Goal: Check status: Check status

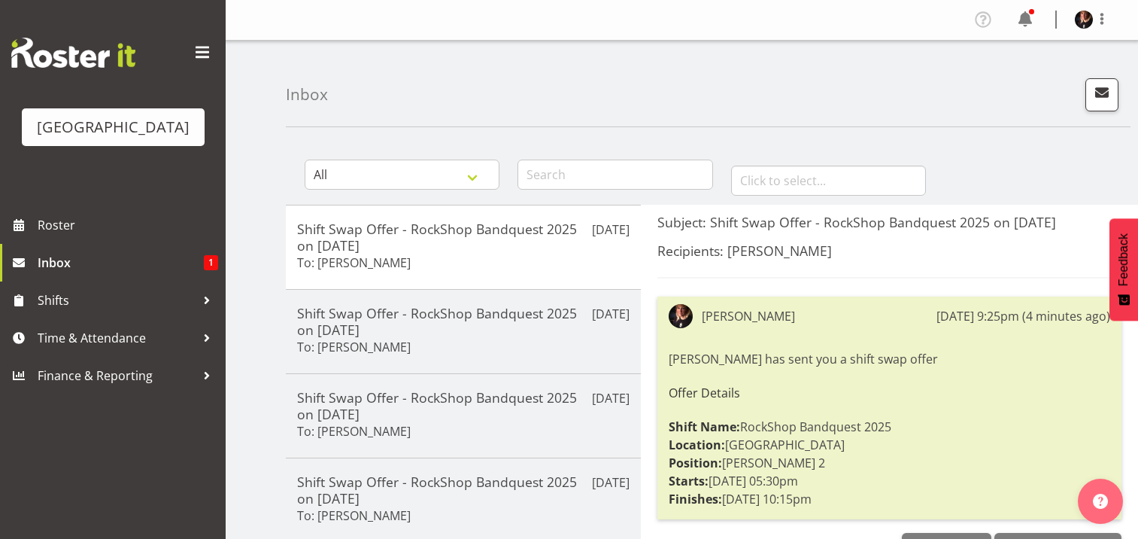
scroll to position [89, 0]
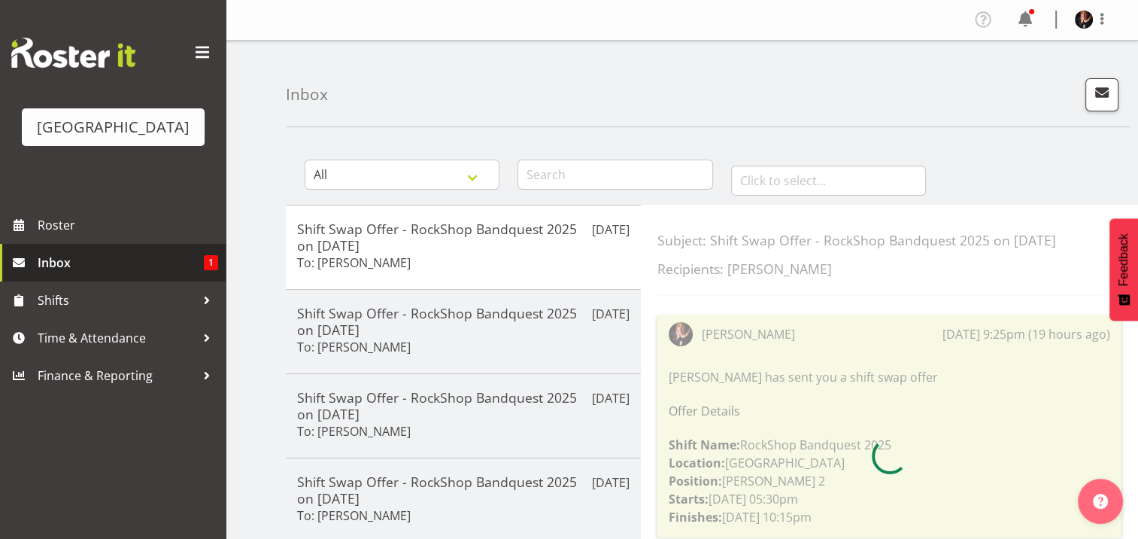
click at [79, 274] on span "Inbox" at bounding box center [121, 262] width 166 height 23
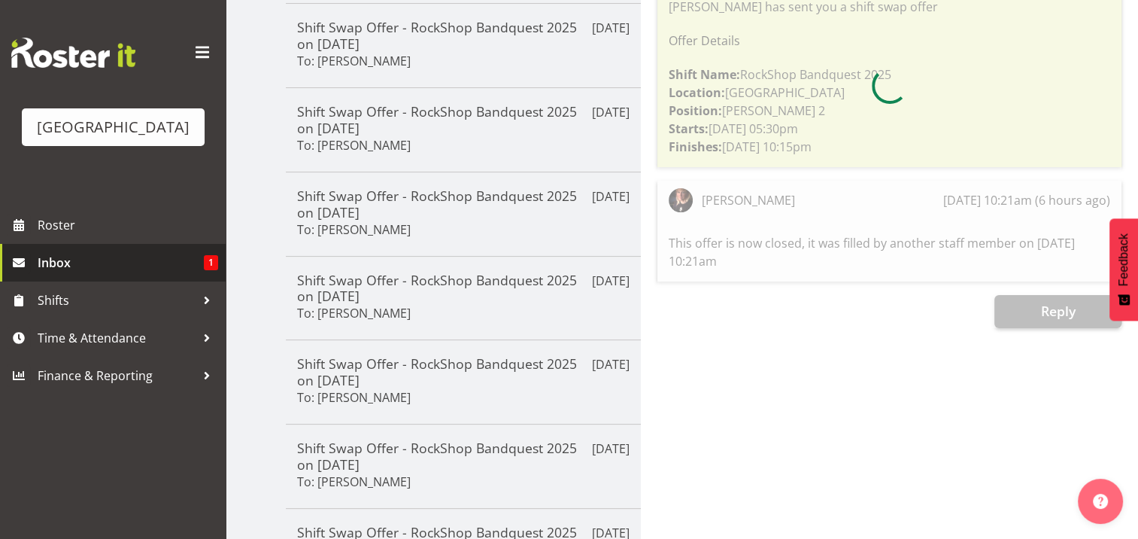
scroll to position [372, 0]
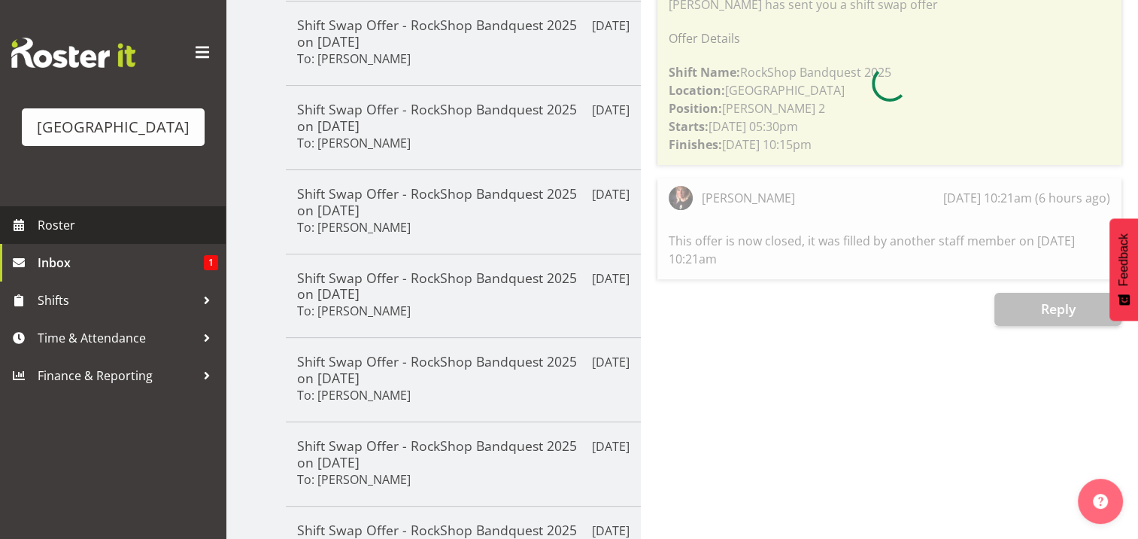
click at [96, 236] on span "Roster" at bounding box center [128, 225] width 181 height 23
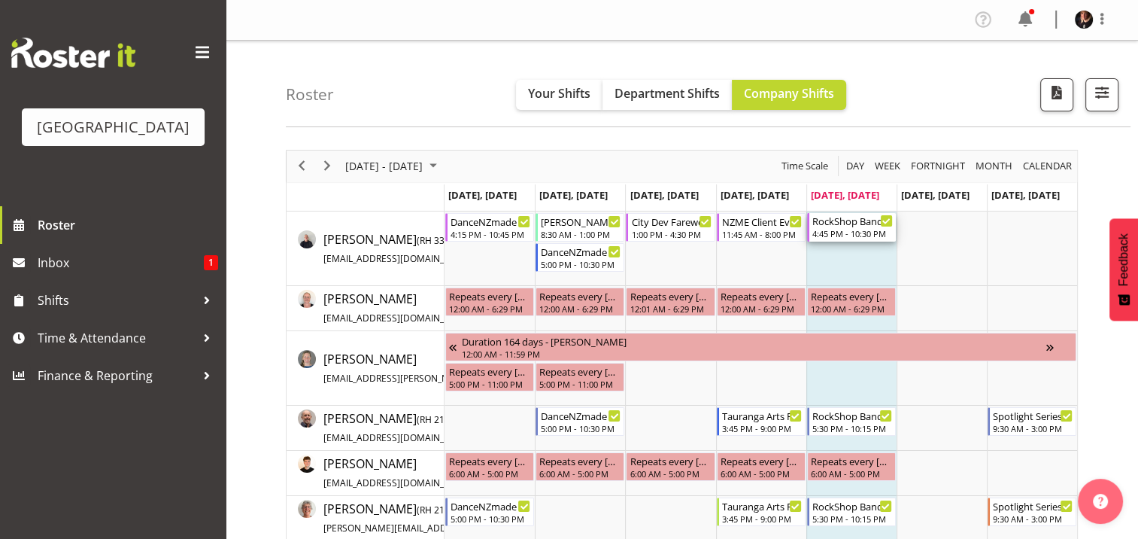
click at [853, 232] on div "4:45 PM - 10:30 PM" at bounding box center [852, 233] width 80 height 12
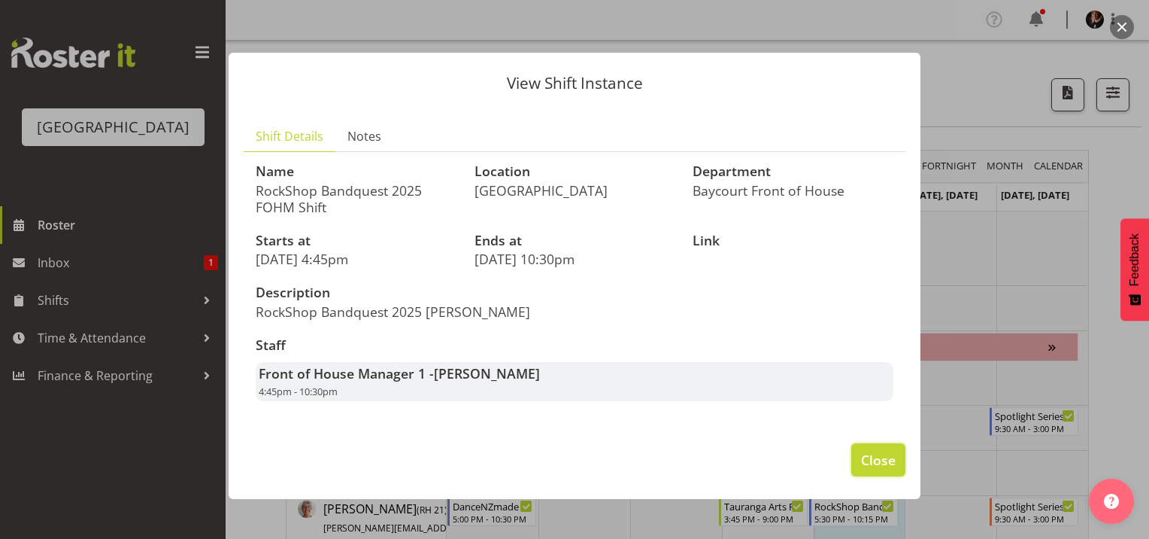
click at [885, 464] on span "Close" at bounding box center [878, 460] width 35 height 20
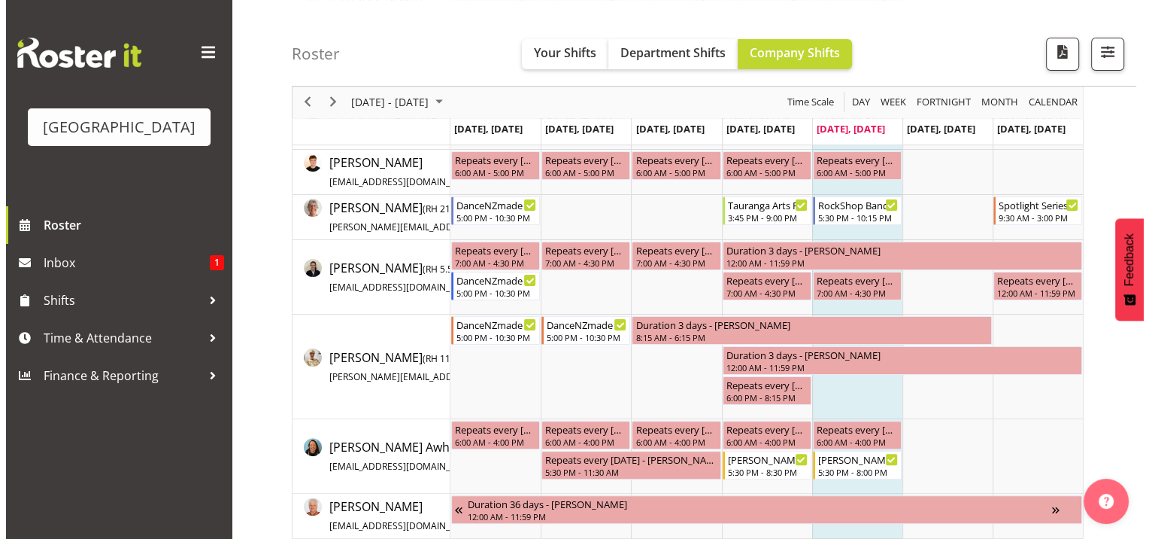
scroll to position [302, 0]
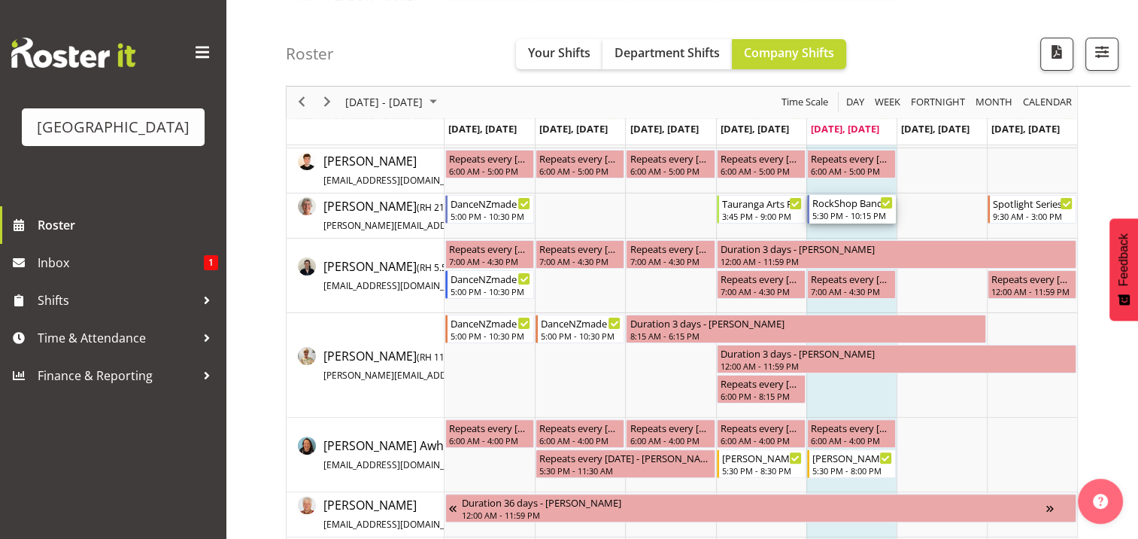
click at [851, 211] on div "5:30 PM - 10:15 PM" at bounding box center [852, 215] width 80 height 12
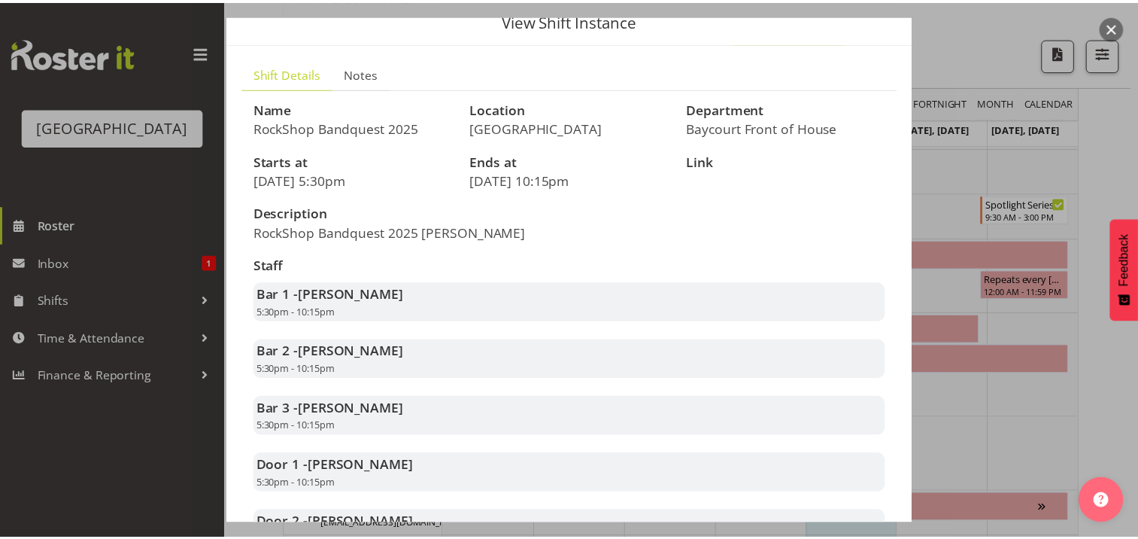
scroll to position [0, 0]
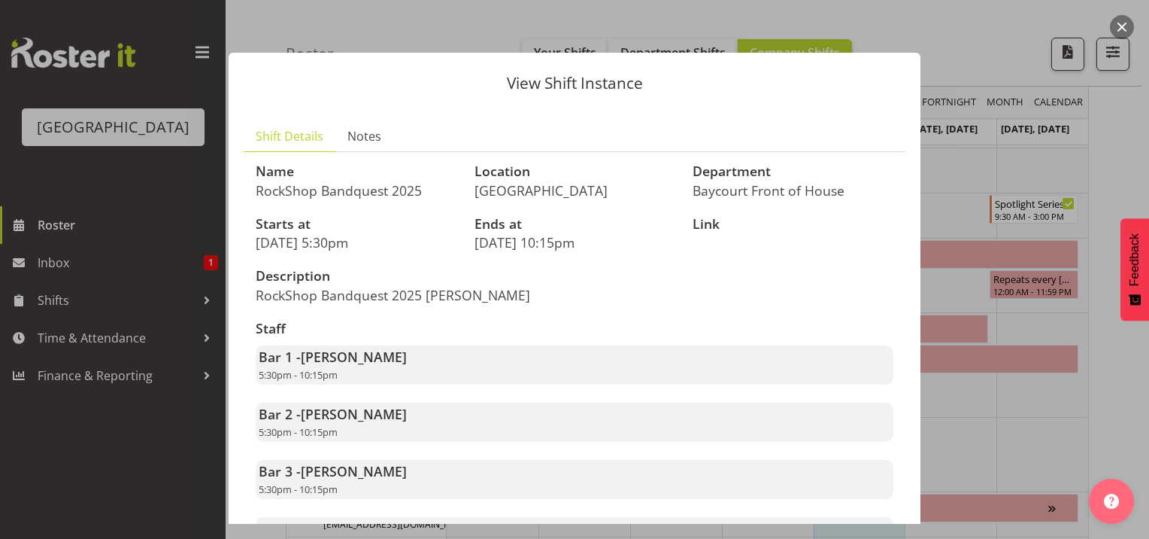
click at [1126, 24] on button "button" at bounding box center [1122, 27] width 24 height 24
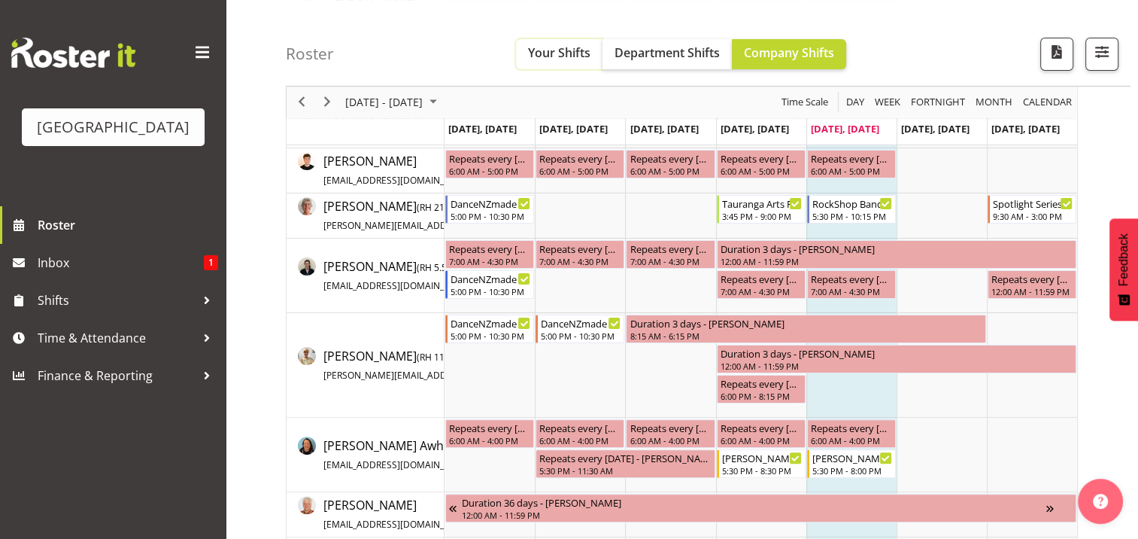
click at [576, 53] on span "Your Shifts" at bounding box center [559, 52] width 62 height 17
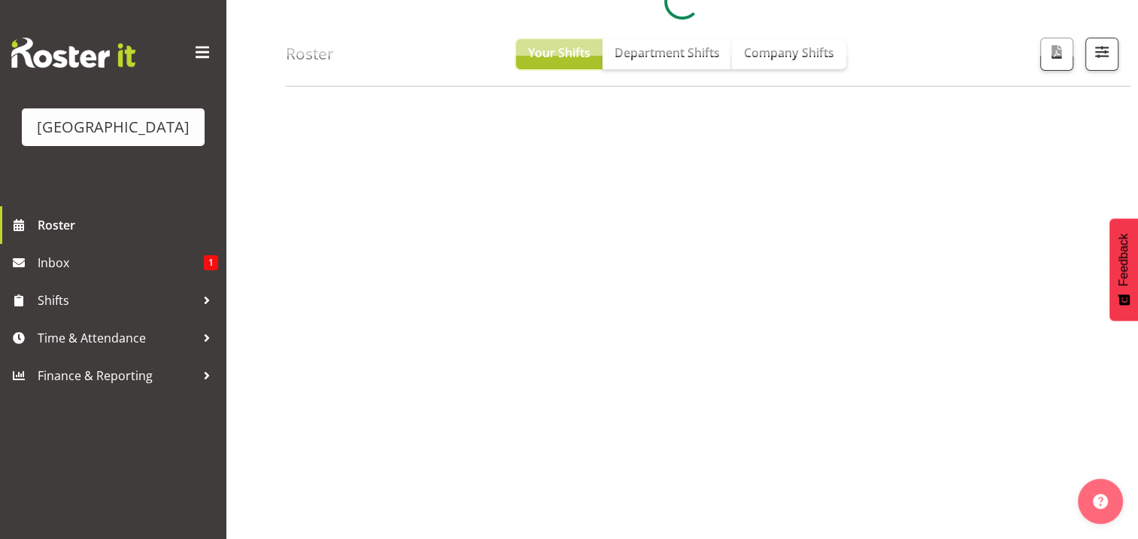
scroll to position [202, 0]
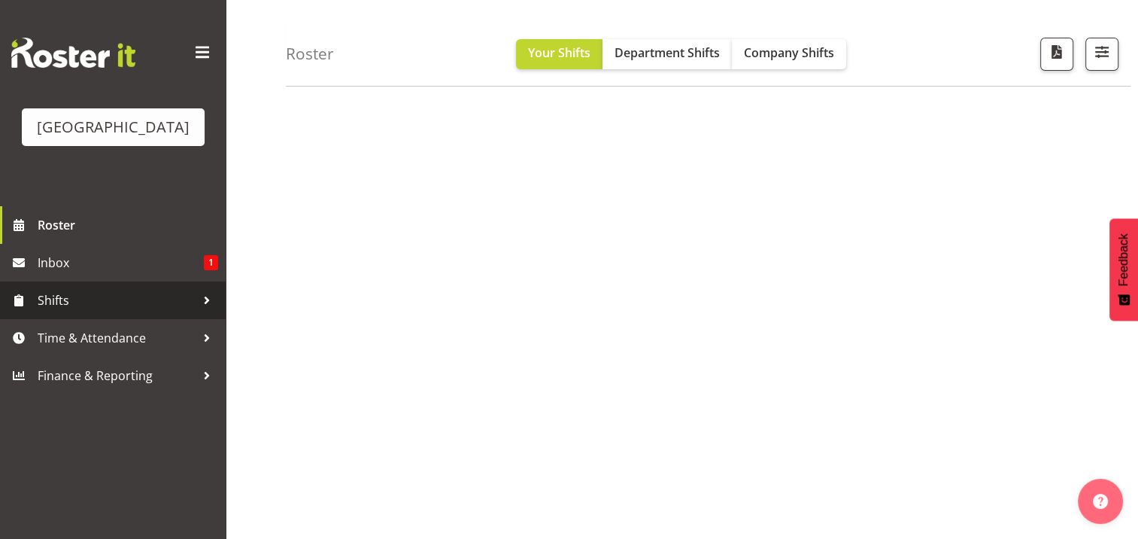
click at [118, 311] on span "Shifts" at bounding box center [117, 300] width 158 height 23
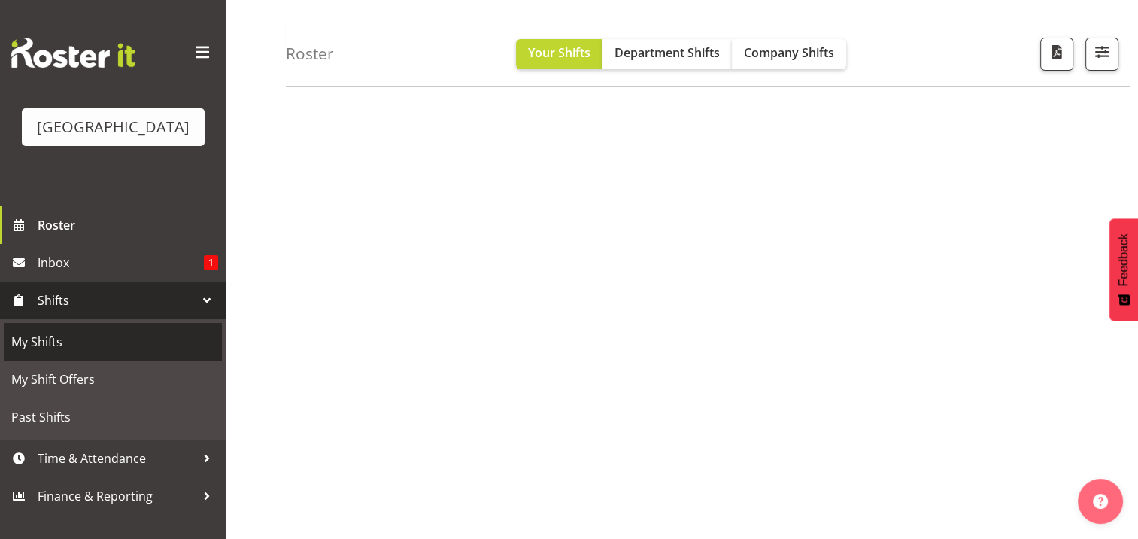
click at [29, 353] on span "My Shifts" at bounding box center [112, 341] width 203 height 23
